Goal: Task Accomplishment & Management: Use online tool/utility

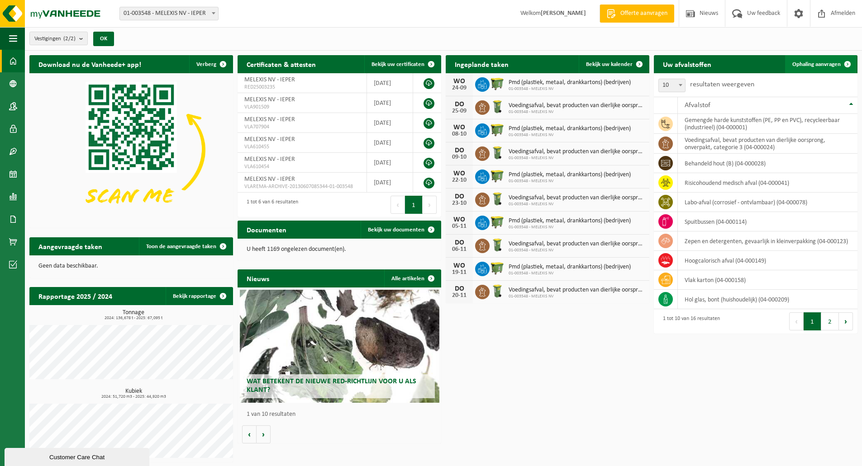
click at [819, 62] on span "Ophaling aanvragen" at bounding box center [816, 65] width 48 height 6
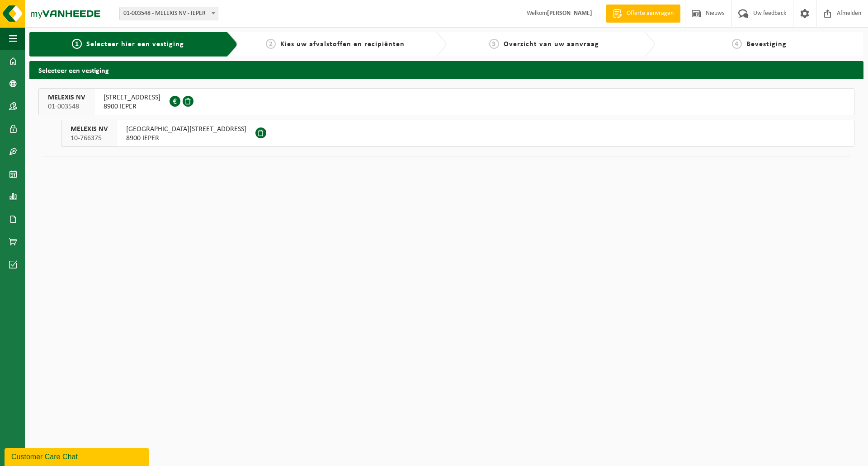
click at [127, 98] on span "ROZENDAALSTRAAT 12" at bounding box center [132, 97] width 57 height 9
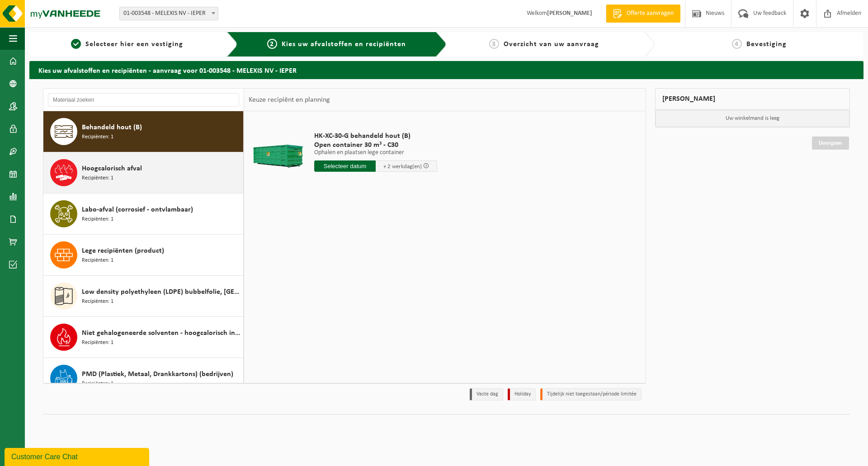
click at [100, 168] on span "Hoogcalorisch afval" at bounding box center [112, 168] width 60 height 11
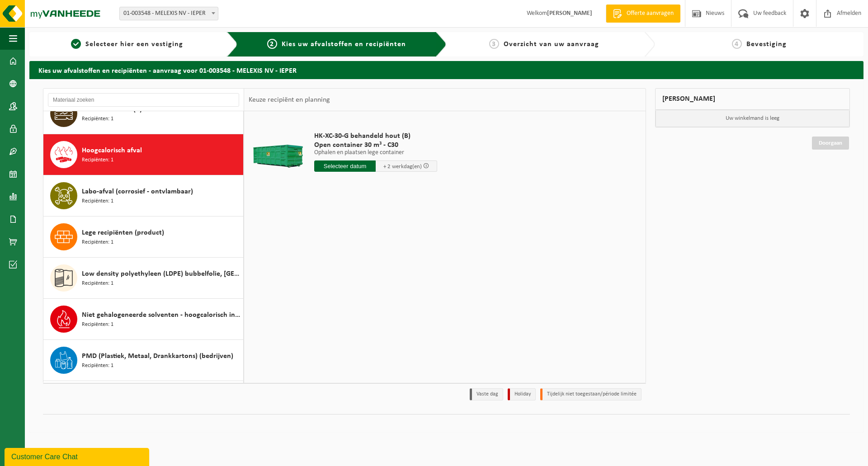
scroll to position [41, 0]
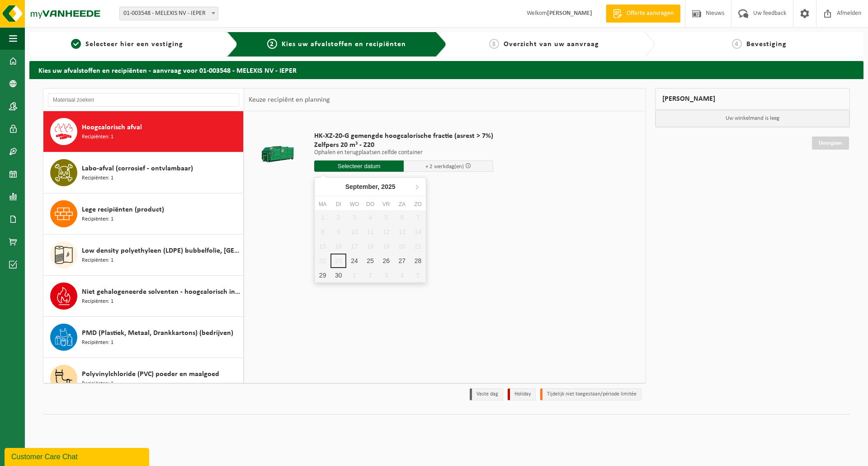
click at [356, 162] on input "text" at bounding box center [359, 166] width 90 height 11
click at [352, 261] on div "24" at bounding box center [354, 261] width 16 height 14
type input "Van 2025-09-24"
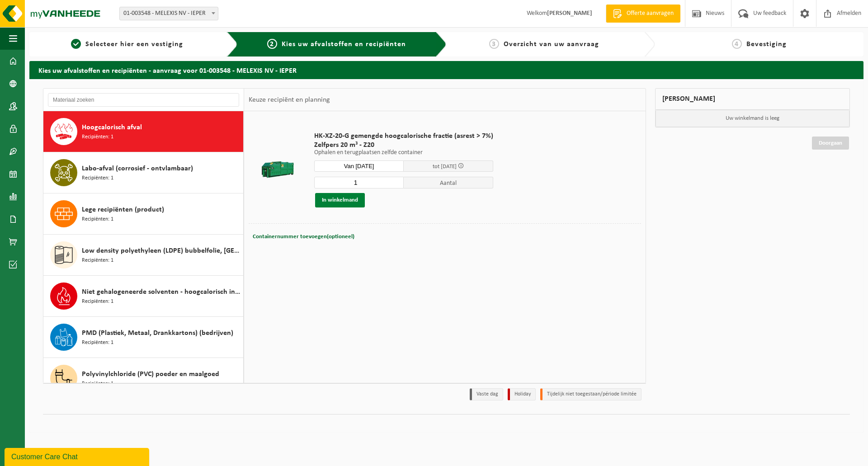
click at [332, 205] on button "In winkelmand" at bounding box center [340, 200] width 50 height 14
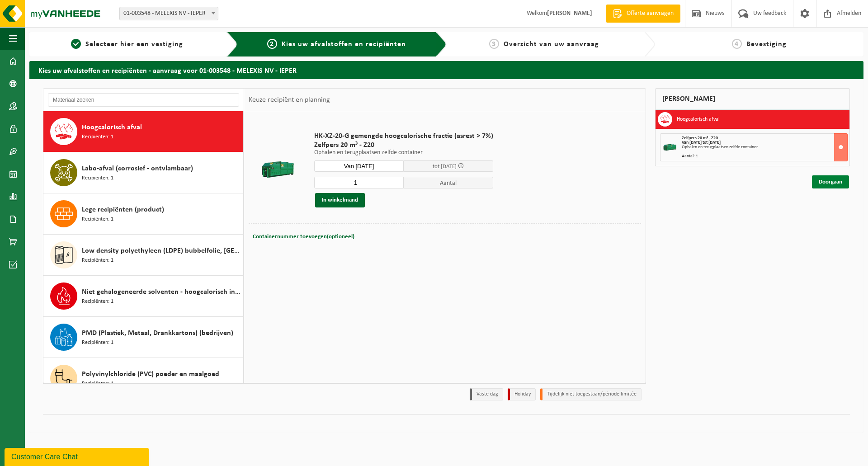
click at [829, 176] on link "Doorgaan" at bounding box center [830, 181] width 37 height 13
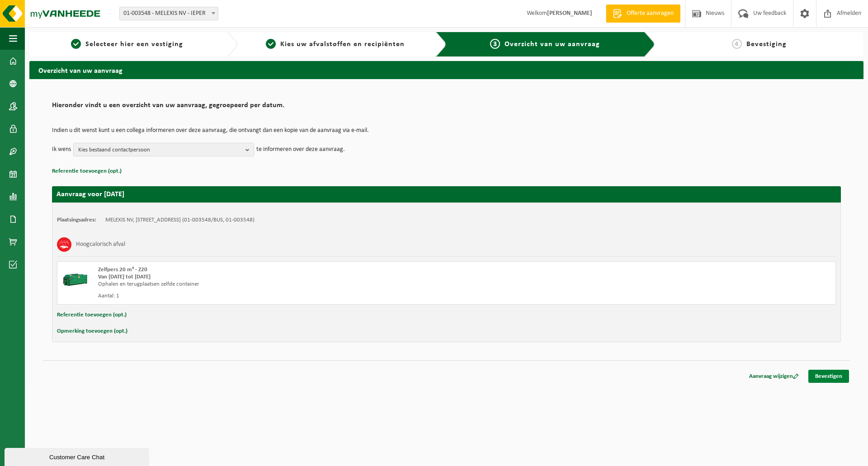
click at [829, 378] on link "Bevestigen" at bounding box center [829, 376] width 41 height 13
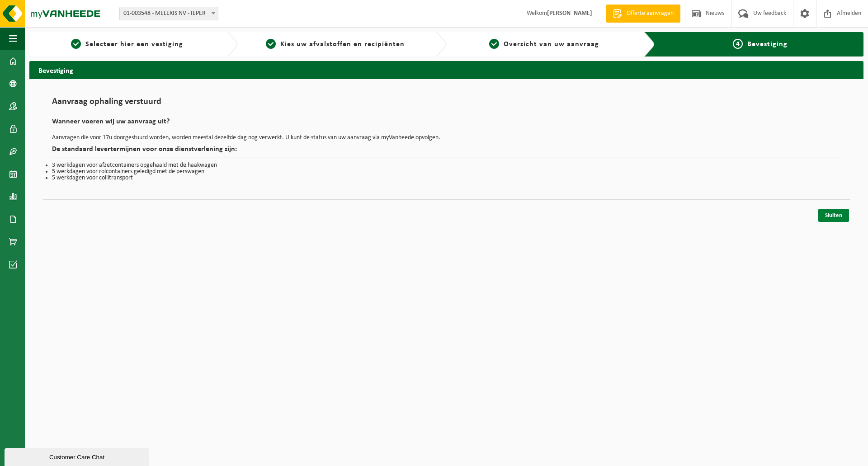
click at [834, 220] on link "Sluiten" at bounding box center [834, 215] width 31 height 13
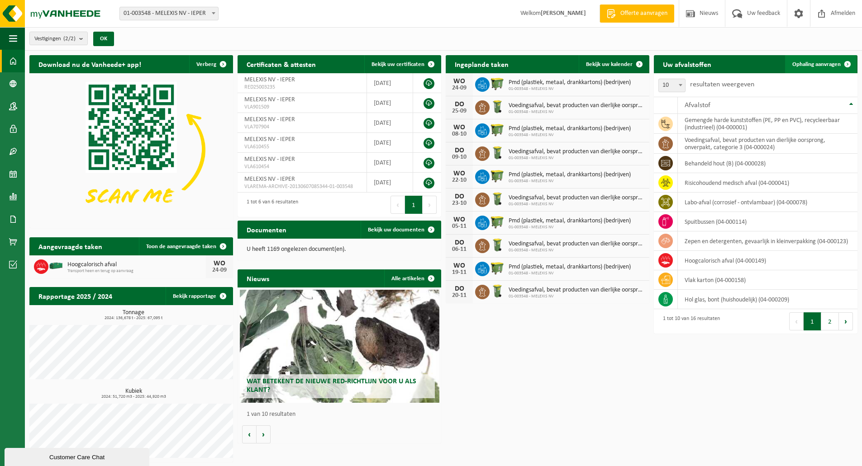
click at [812, 64] on span "Ophaling aanvragen" at bounding box center [816, 65] width 48 height 6
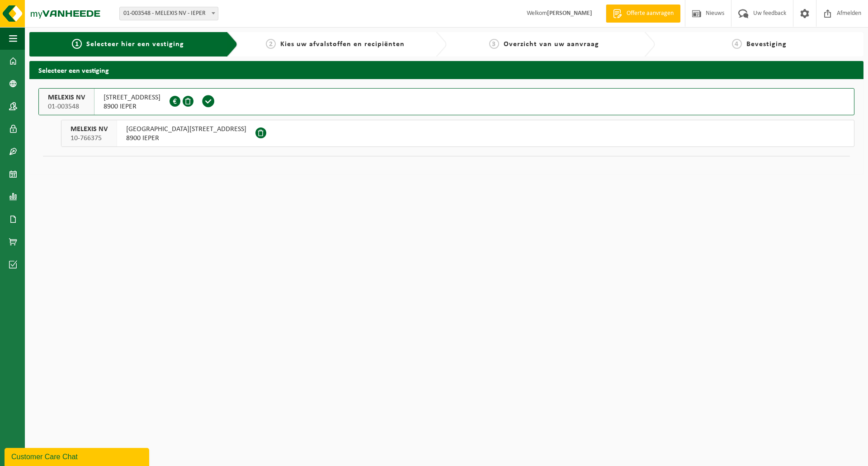
click at [138, 138] on span "8900 IEPER" at bounding box center [186, 138] width 120 height 9
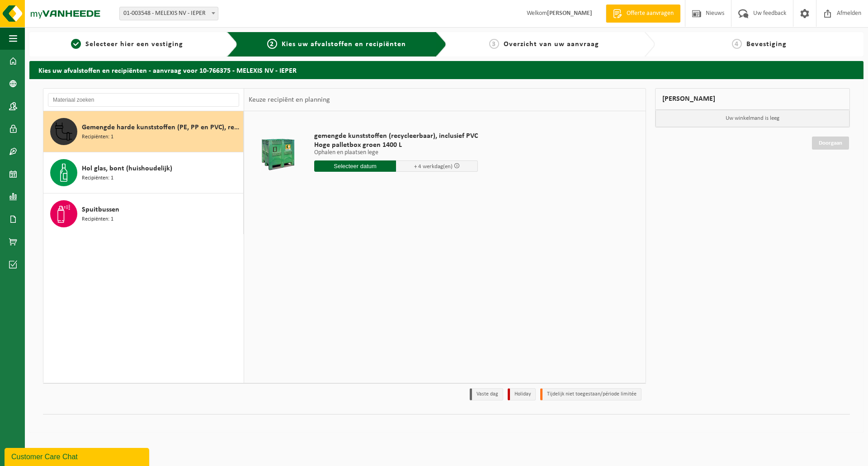
click at [325, 163] on input "text" at bounding box center [355, 166] width 82 height 11
click at [356, 260] on div "24" at bounding box center [354, 261] width 16 height 14
type input "Van [DATE]"
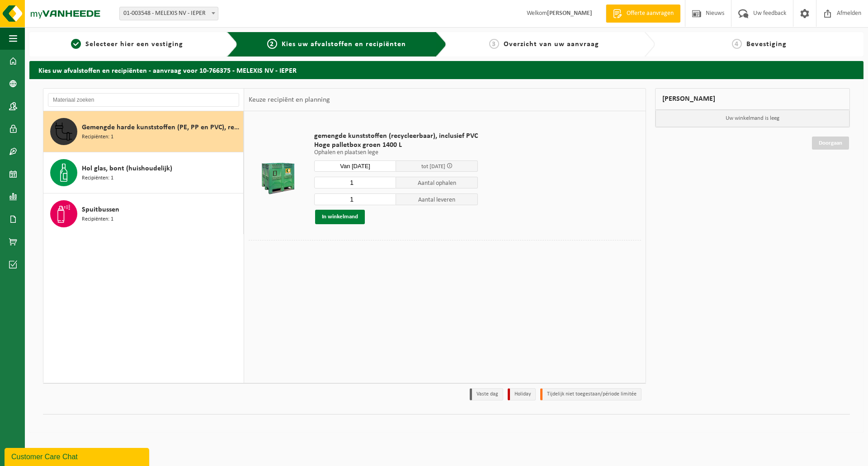
click at [337, 216] on button "In winkelmand" at bounding box center [340, 217] width 50 height 14
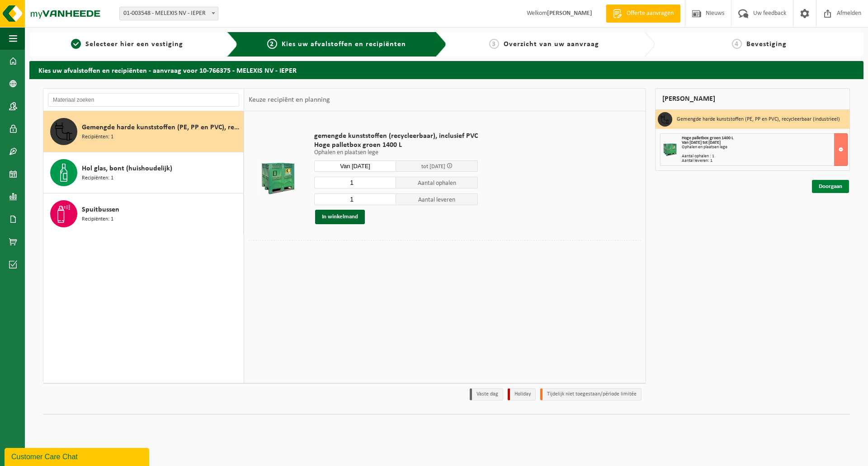
click at [825, 185] on link "Doorgaan" at bounding box center [830, 186] width 37 height 13
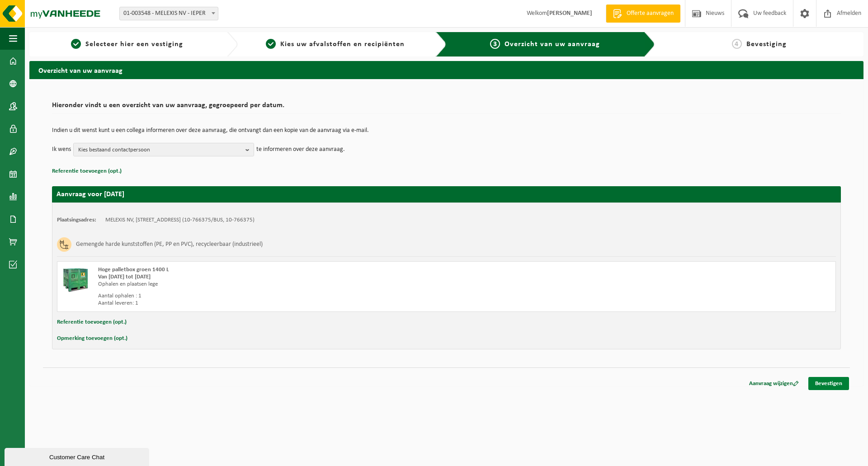
click at [827, 380] on link "Bevestigen" at bounding box center [829, 383] width 41 height 13
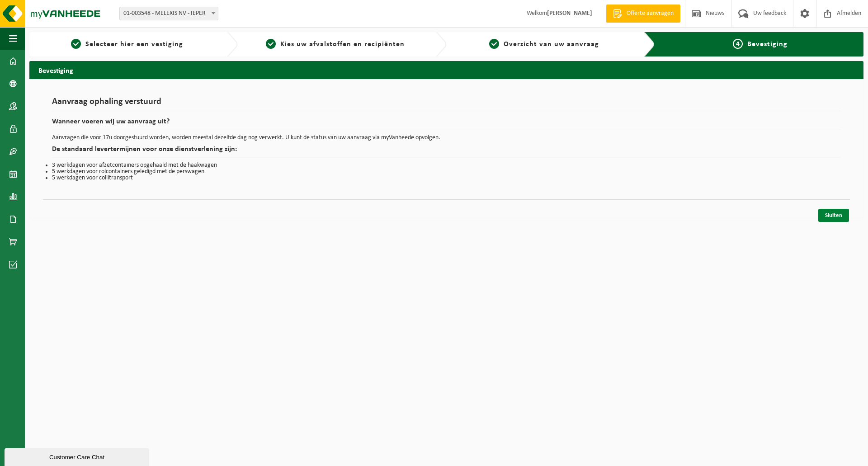
click at [839, 220] on link "Sluiten" at bounding box center [834, 215] width 31 height 13
